Goal: Transaction & Acquisition: Purchase product/service

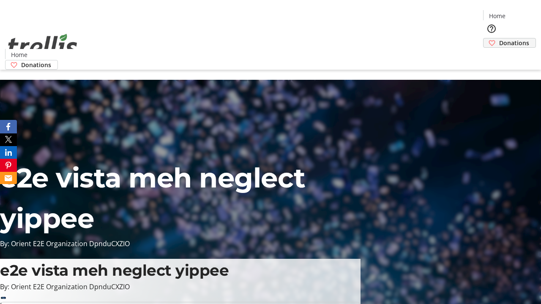
click at [499, 38] on span "Donations" at bounding box center [514, 42] width 30 height 9
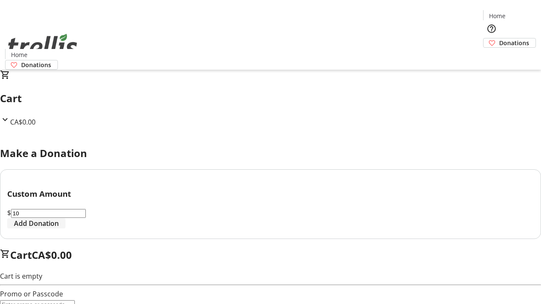
click at [59, 228] on span "Add Donation" at bounding box center [36, 223] width 45 height 10
